Goal: Information Seeking & Learning: Learn about a topic

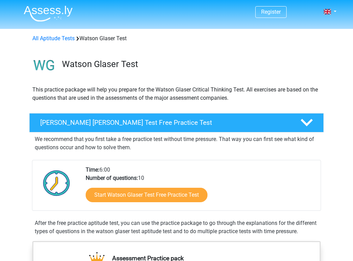
scroll to position [6, 0]
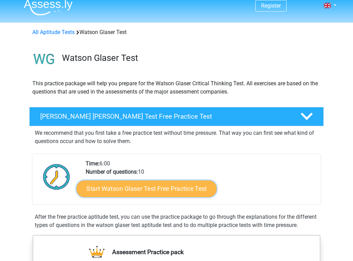
click at [139, 193] on link "Start Watson Glaser Test Free Practice Test" at bounding box center [147, 188] width 140 height 16
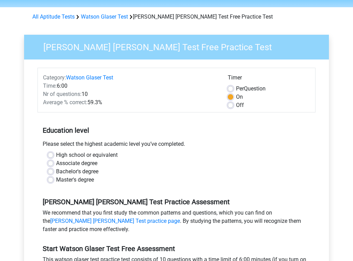
scroll to position [22, 0]
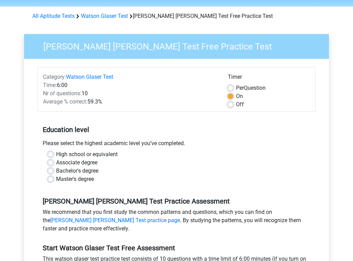
click at [79, 170] on label "Bachelor's degree" at bounding box center [77, 171] width 42 height 8
click at [53, 170] on input "Bachelor's degree" at bounding box center [50, 170] width 5 height 7
radio input "true"
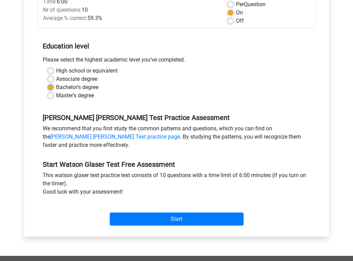
scroll to position [106, 0]
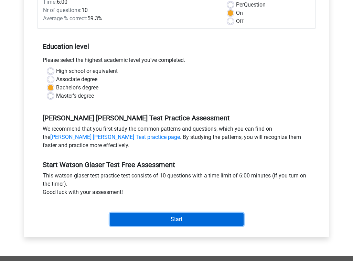
click at [159, 220] on input "Start" at bounding box center [177, 219] width 134 height 13
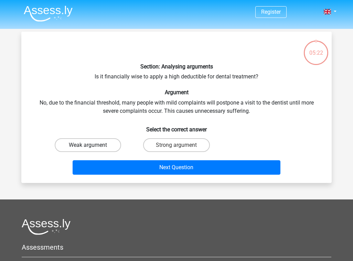
click at [103, 143] on label "Weak argument" at bounding box center [88, 145] width 66 height 14
click at [92, 145] on input "Weak argument" at bounding box center [90, 147] width 4 height 4
radio input "true"
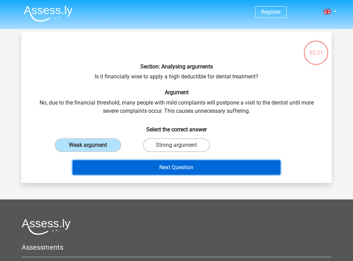
click at [160, 166] on button "Next Question" at bounding box center [177, 167] width 208 height 14
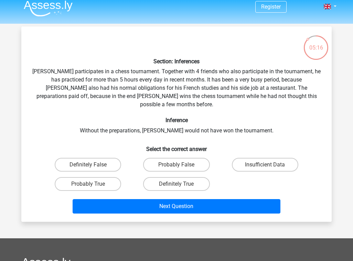
scroll to position [2, 0]
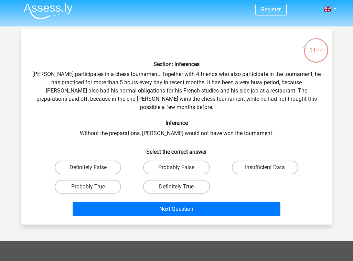
click at [257, 161] on label "Insufficient Data" at bounding box center [265, 168] width 66 height 14
click at [265, 167] on input "Insufficient Data" at bounding box center [267, 169] width 4 height 4
radio input "true"
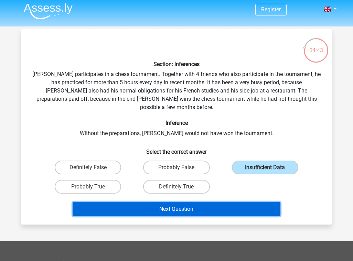
click at [199, 205] on button "Next Question" at bounding box center [177, 209] width 208 height 14
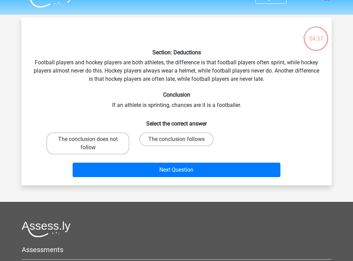
scroll to position [12, 0]
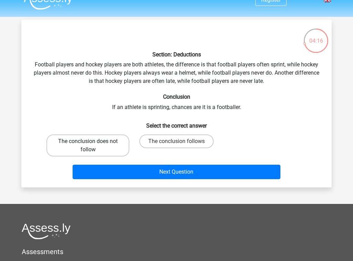
click at [102, 146] on label "The conclusion does not follow" at bounding box center [87, 145] width 83 height 22
click at [92, 146] on input "The conclusion does not follow" at bounding box center [90, 143] width 4 height 4
radio input "true"
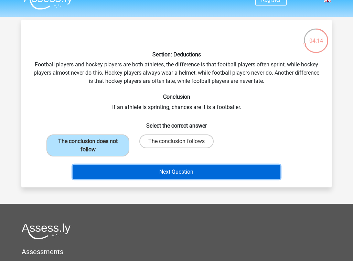
click at [174, 173] on button "Next Question" at bounding box center [177, 172] width 208 height 14
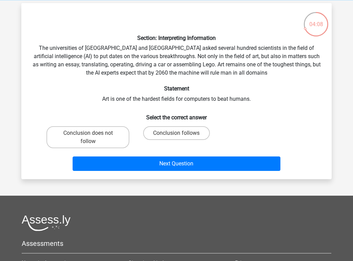
scroll to position [26, 0]
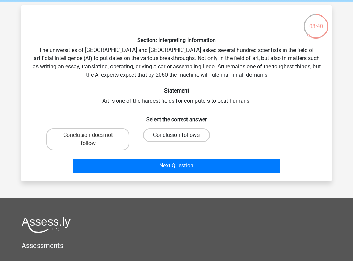
click at [172, 137] on label "Conclusion follows" at bounding box center [176, 135] width 66 height 14
click at [176, 137] on input "Conclusion follows" at bounding box center [178, 137] width 4 height 4
radio input "true"
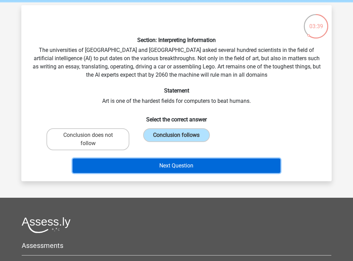
click at [165, 166] on button "Next Question" at bounding box center [177, 165] width 208 height 14
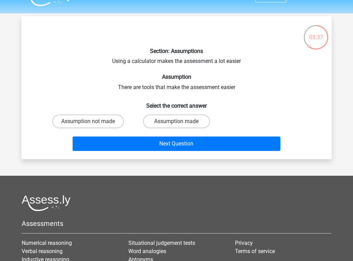
scroll to position [15, 0]
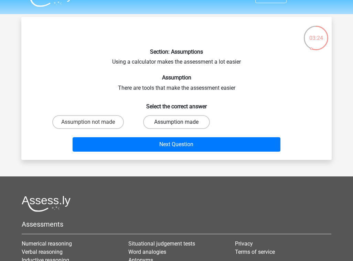
click at [171, 123] on label "Assumption made" at bounding box center [176, 122] width 66 height 14
click at [176, 123] on input "Assumption made" at bounding box center [178, 124] width 4 height 4
radio input "true"
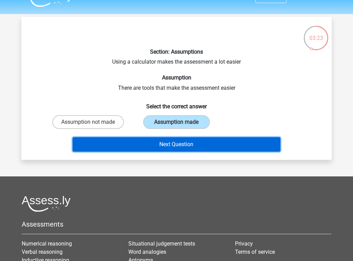
click at [171, 145] on button "Next Question" at bounding box center [177, 144] width 208 height 14
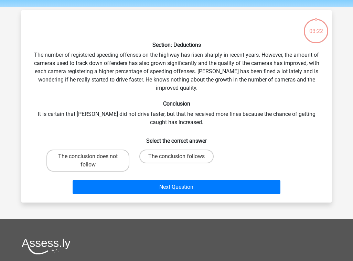
scroll to position [21, 0]
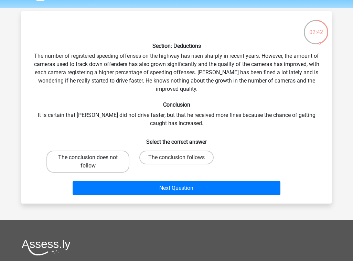
click at [112, 159] on label "The conclusion does not follow" at bounding box center [87, 162] width 83 height 22
click at [92, 159] on input "The conclusion does not follow" at bounding box center [90, 159] width 4 height 4
radio input "true"
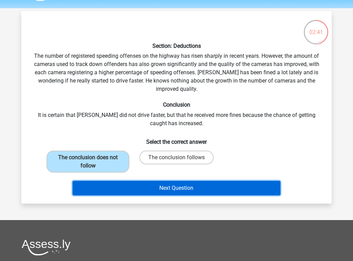
click at [179, 189] on button "Next Question" at bounding box center [177, 188] width 208 height 14
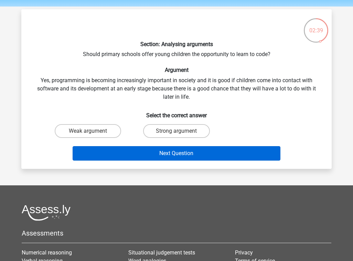
scroll to position [22, 0]
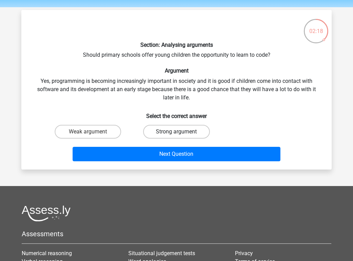
click at [173, 134] on label "Strong argument" at bounding box center [176, 132] width 66 height 14
click at [176, 134] on input "Strong argument" at bounding box center [178, 134] width 4 height 4
radio input "true"
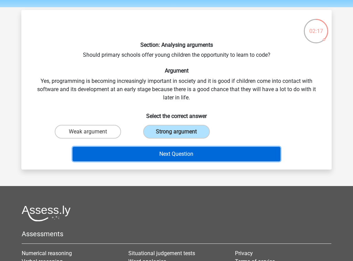
click at [171, 153] on button "Next Question" at bounding box center [177, 154] width 208 height 14
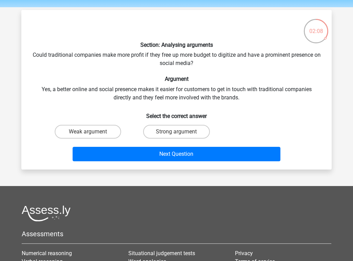
scroll to position [27, 0]
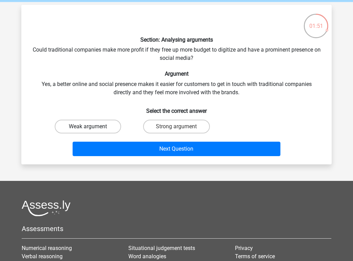
click at [111, 129] on label "Weak argument" at bounding box center [88, 127] width 66 height 14
click at [92, 129] on input "Weak argument" at bounding box center [90, 128] width 4 height 4
radio input "true"
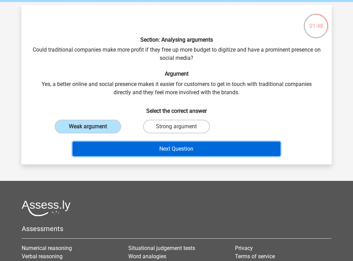
click at [158, 147] on button "Next Question" at bounding box center [177, 149] width 208 height 14
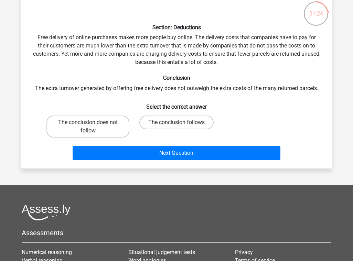
scroll to position [41, 0]
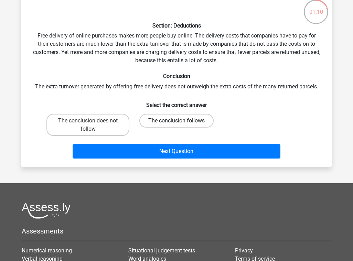
click at [175, 122] on label "The conclusion follows" at bounding box center [176, 121] width 74 height 14
click at [176, 122] on input "The conclusion follows" at bounding box center [178, 123] width 4 height 4
radio input "true"
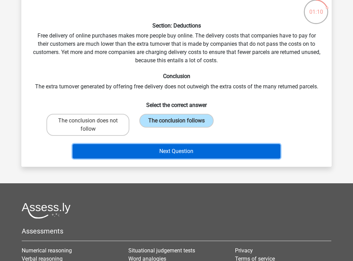
click at [181, 148] on button "Next Question" at bounding box center [177, 151] width 208 height 14
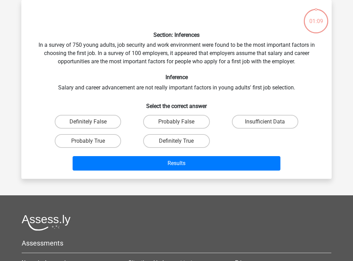
scroll to position [32, 0]
click at [162, 141] on label "Definitely True" at bounding box center [176, 141] width 66 height 14
click at [176, 141] on input "Definitely True" at bounding box center [178, 143] width 4 height 4
radio input "true"
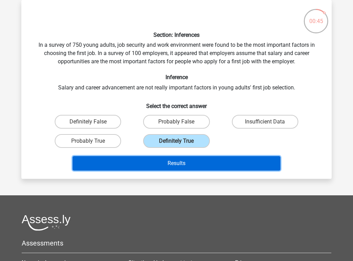
click at [161, 159] on button "Results" at bounding box center [177, 163] width 208 height 14
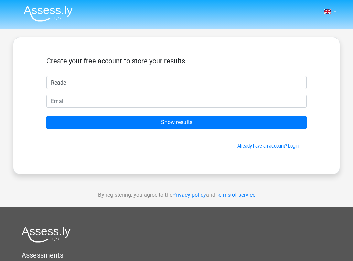
type input "Reade"
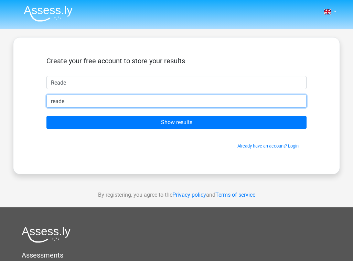
click at [134, 106] on input "reade" at bounding box center [176, 101] width 260 height 13
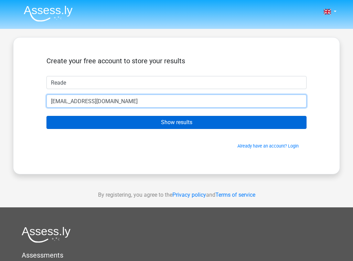
type input "[EMAIL_ADDRESS][DOMAIN_NAME]"
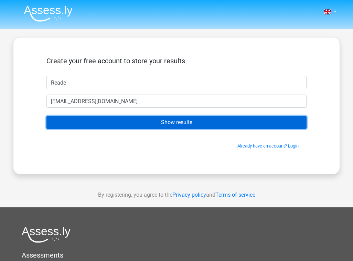
click at [146, 124] on input "Show results" at bounding box center [176, 122] width 260 height 13
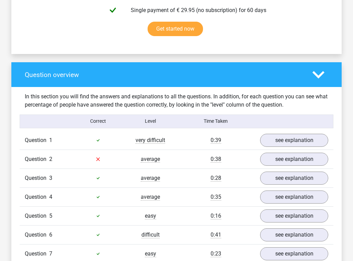
scroll to position [454, 0]
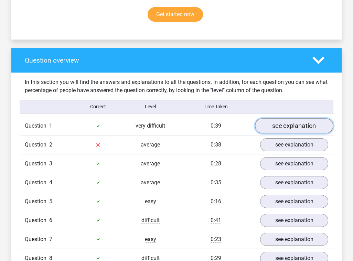
click at [283, 121] on link "see explanation" at bounding box center [294, 125] width 78 height 15
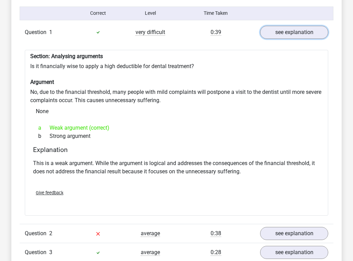
scroll to position [549, 0]
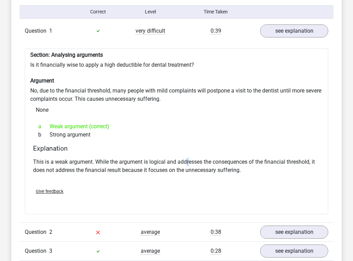
click at [189, 158] on p "This is a weak argument. While the argument is logical and addresses the conseq…" at bounding box center [176, 166] width 287 height 16
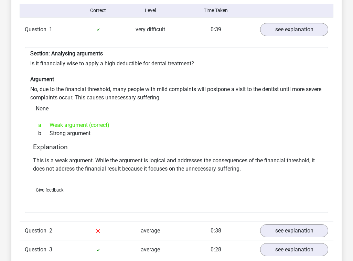
scroll to position [551, 0]
drag, startPoint x: 125, startPoint y: 81, endPoint x: 121, endPoint y: 91, distance: 11.2
click at [121, 91] on div "Section: Analysing arguments Is it financially wise to apply a high deductible …" at bounding box center [176, 130] width 303 height 166
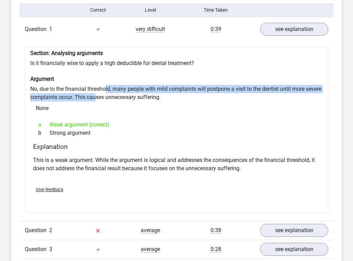
drag, startPoint x: 113, startPoint y: 88, endPoint x: 104, endPoint y: 80, distance: 11.7
click at [104, 80] on div "Section: Analysing arguments Is it financially wise to apply a high deductible …" at bounding box center [176, 130] width 303 height 166
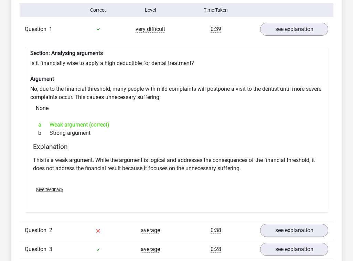
scroll to position [547, 0]
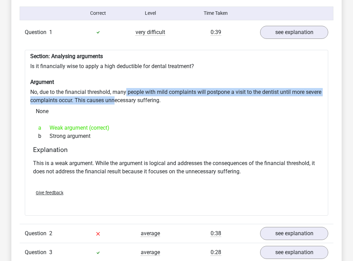
drag, startPoint x: 126, startPoint y: 84, endPoint x: 131, endPoint y: 92, distance: 9.5
click at [131, 92] on div "Section: Analysing arguments Is it financially wise to apply a high deductible …" at bounding box center [176, 133] width 303 height 166
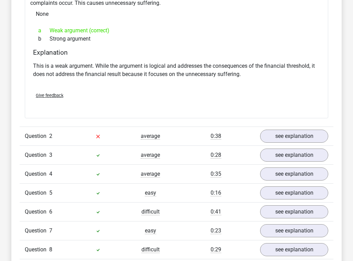
scroll to position [659, 0]
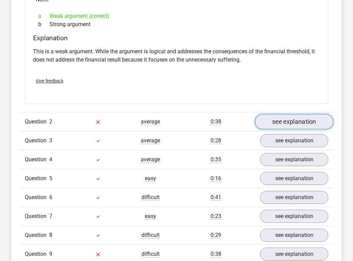
click at [278, 114] on link "see explanation" at bounding box center [294, 121] width 78 height 15
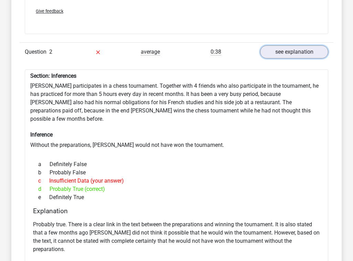
scroll to position [729, 0]
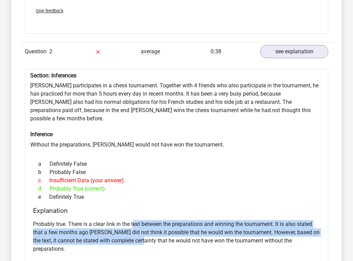
drag, startPoint x: 134, startPoint y: 206, endPoint x: 139, endPoint y: 222, distance: 16.9
click at [139, 222] on p "Probably true. There is a clear link in the text between the preparations and w…" at bounding box center [176, 236] width 287 height 33
drag, startPoint x: 147, startPoint y: 222, endPoint x: 135, endPoint y: 208, distance: 19.1
click at [135, 220] on p "Probably true. There is a clear link in the text between the preparations and w…" at bounding box center [176, 236] width 287 height 33
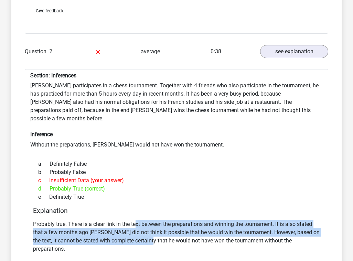
click at [135, 220] on p "Probably true. There is a clear link in the text between the preparations and w…" at bounding box center [176, 236] width 287 height 33
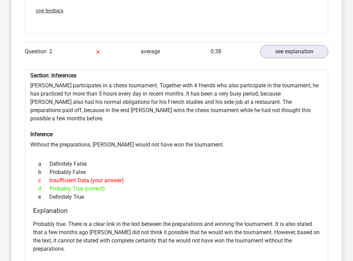
drag, startPoint x: 128, startPoint y: 76, endPoint x: 209, endPoint y: 145, distance: 106.1
click at [209, 145] on div "Section: Inferences Pablo participates in a chess tournament. Together with 4 f…" at bounding box center [176, 181] width 303 height 224
click at [209, 160] on div "a Definitely False" at bounding box center [176, 164] width 287 height 8
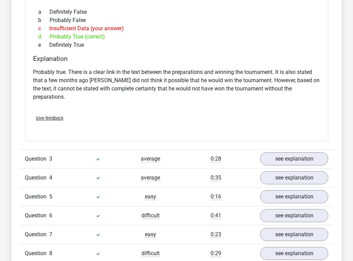
scroll to position [886, 0]
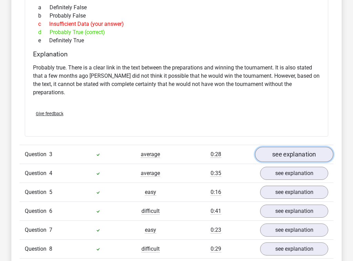
click at [280, 147] on link "see explanation" at bounding box center [294, 154] width 78 height 15
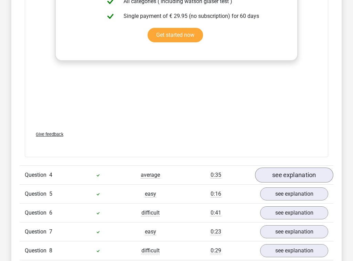
scroll to position [1262, 0]
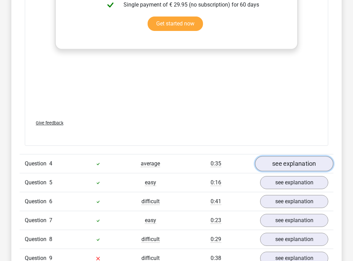
click at [286, 156] on link "see explanation" at bounding box center [294, 163] width 78 height 15
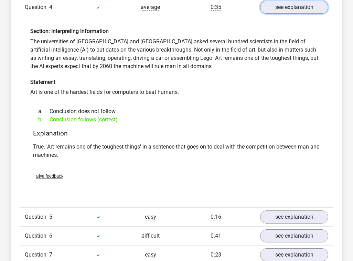
scroll to position [1426, 0]
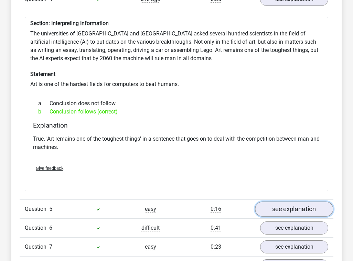
click at [287, 201] on link "see explanation" at bounding box center [294, 208] width 78 height 15
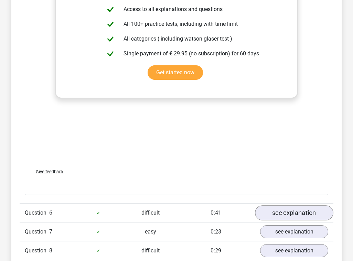
scroll to position [1795, 0]
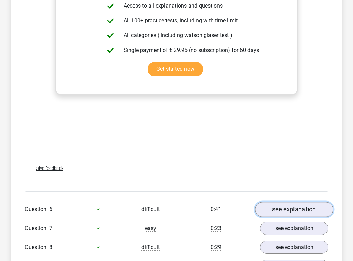
click at [291, 202] on link "see explanation" at bounding box center [294, 209] width 78 height 15
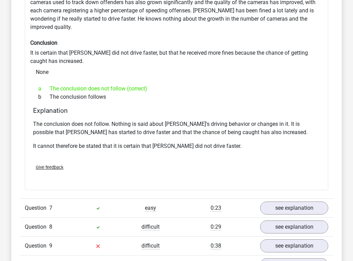
scroll to position [2045, 0]
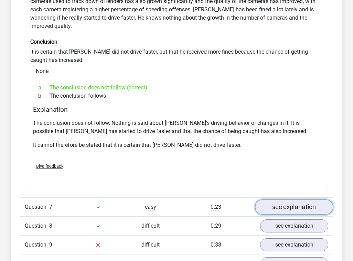
click at [274, 199] on link "see explanation" at bounding box center [294, 206] width 78 height 15
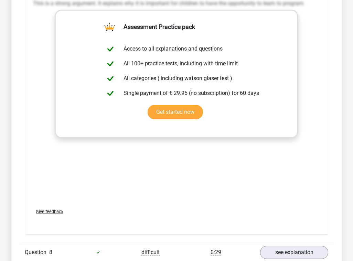
scroll to position [2402, 0]
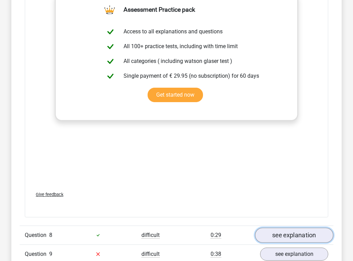
click at [285, 228] on link "see explanation" at bounding box center [294, 235] width 78 height 15
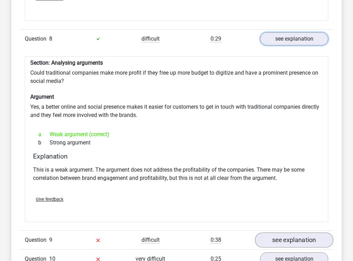
scroll to position [2602, 0]
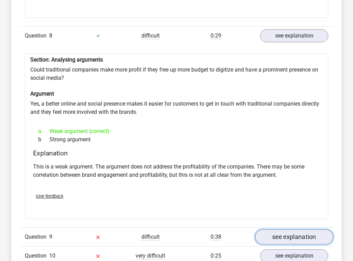
click at [284, 229] on link "see explanation" at bounding box center [294, 236] width 78 height 15
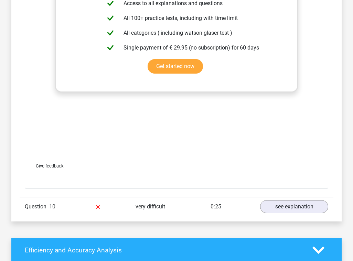
scroll to position [3031, 0]
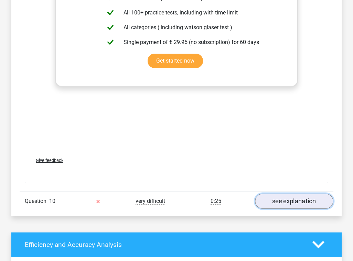
click at [281, 193] on link "see explanation" at bounding box center [294, 200] width 78 height 15
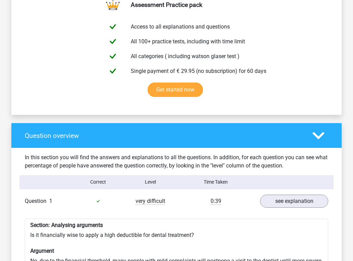
scroll to position [354, 0]
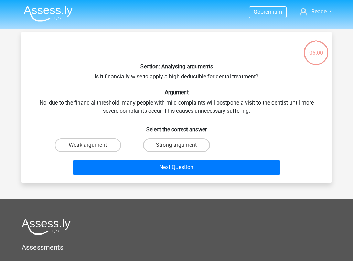
scroll to position [32, 0]
